Goal: Transaction & Acquisition: Obtain resource

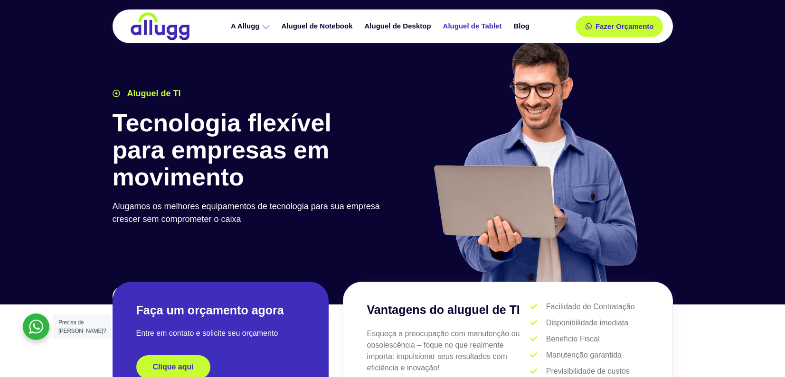
click at [487, 27] on link "Aluguel de Tablet" at bounding box center [473, 26] width 71 height 17
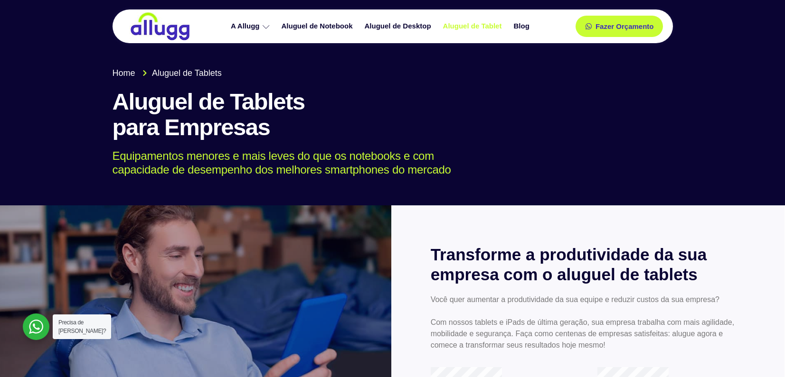
click at [470, 31] on link "Aluguel de Tablet" at bounding box center [473, 26] width 71 height 17
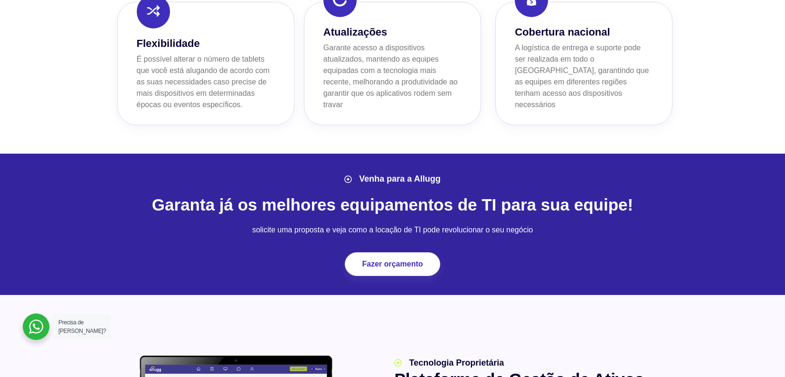
scroll to position [609, 0]
